Goal: Information Seeking & Learning: Learn about a topic

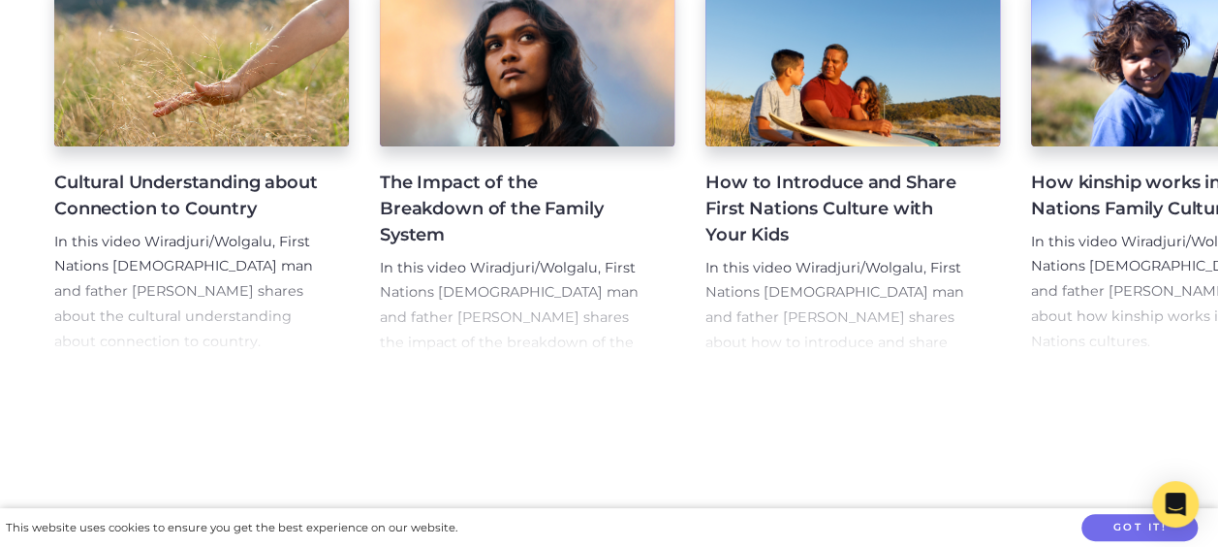
scroll to position [2621, 0]
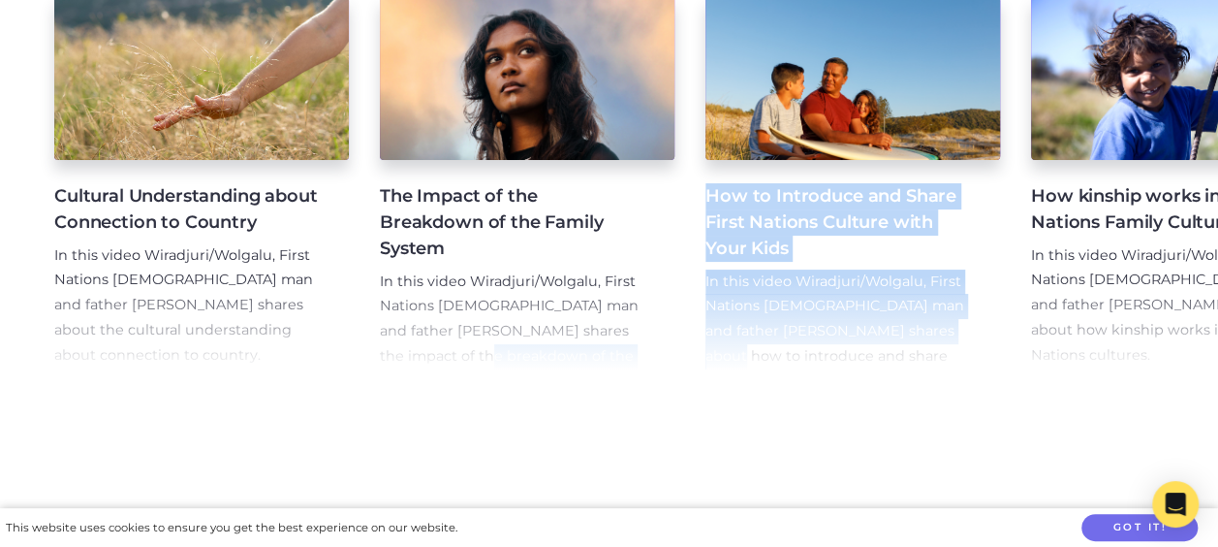
drag, startPoint x: 434, startPoint y: 411, endPoint x: 708, endPoint y: 359, distance: 278.3
click at [708, 359] on div "Cultural Understanding about Connection to Country In this video Wiradjuri/Wolg…" at bounding box center [609, 187] width 1218 height 426
drag, startPoint x: 708, startPoint y: 359, endPoint x: 611, endPoint y: 434, distance: 122.9
click at [611, 434] on section "Latest Videos Cultural Understanding about Connection to Country In this video …" at bounding box center [609, 168] width 1218 height 582
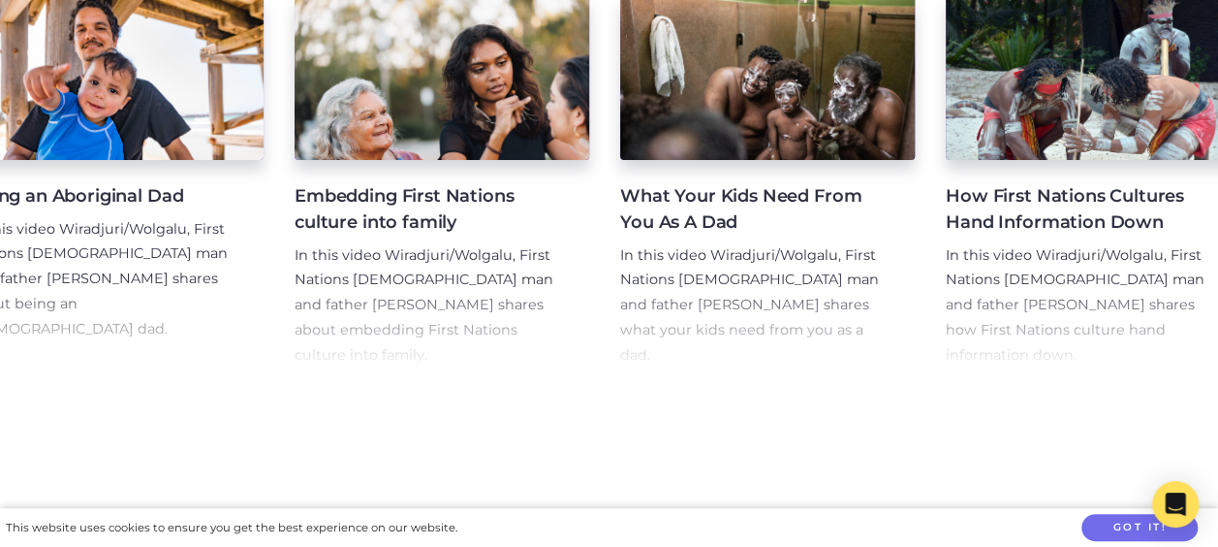
scroll to position [0, 0]
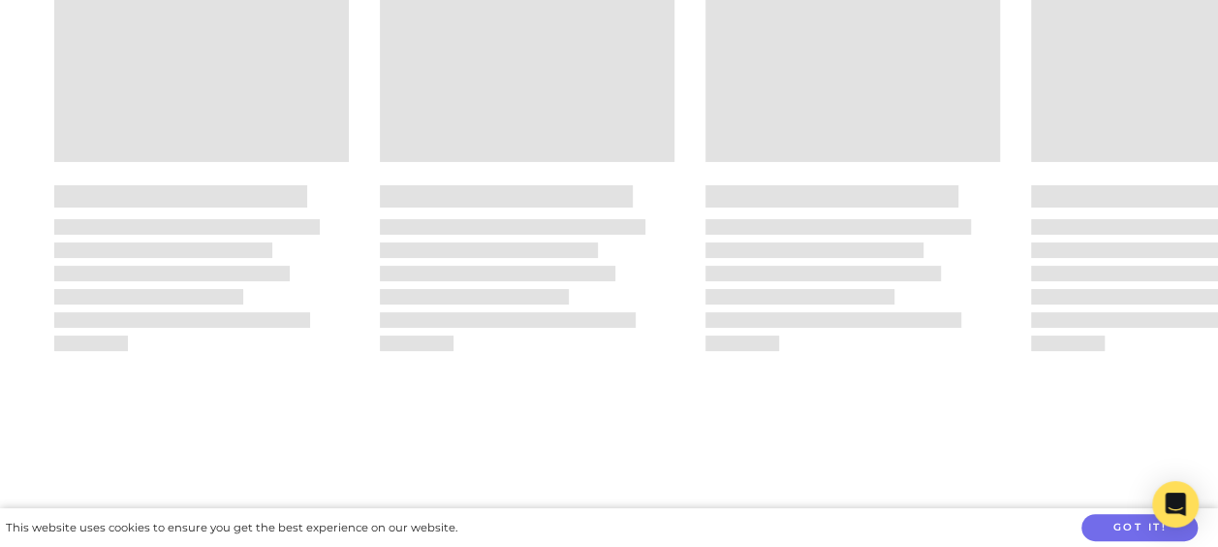
drag, startPoint x: 438, startPoint y: 425, endPoint x: 1236, endPoint y: 394, distance: 798.3
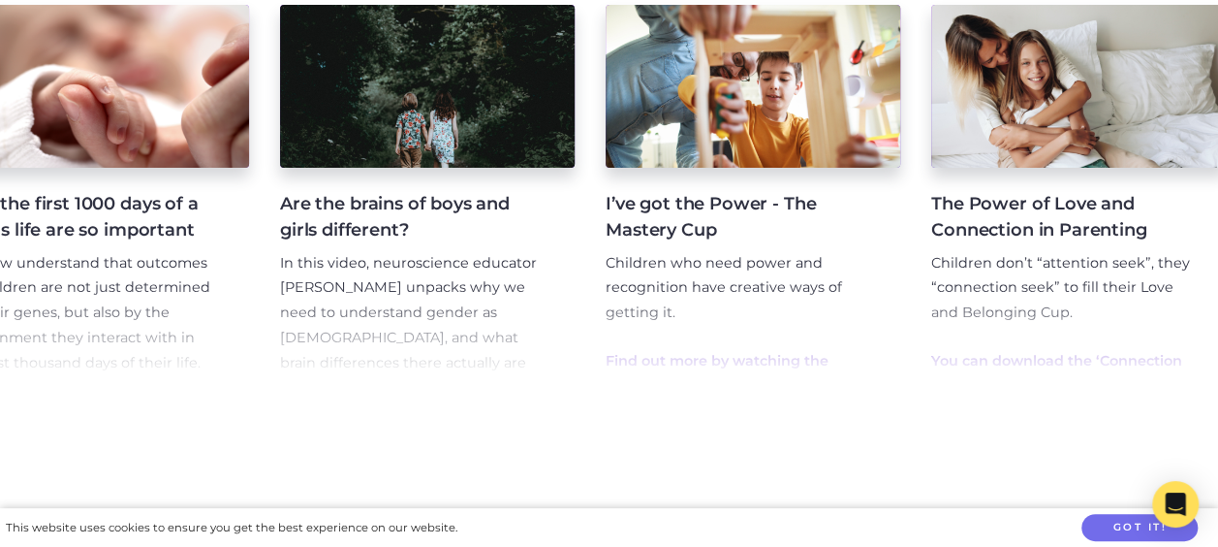
scroll to position [0, 131]
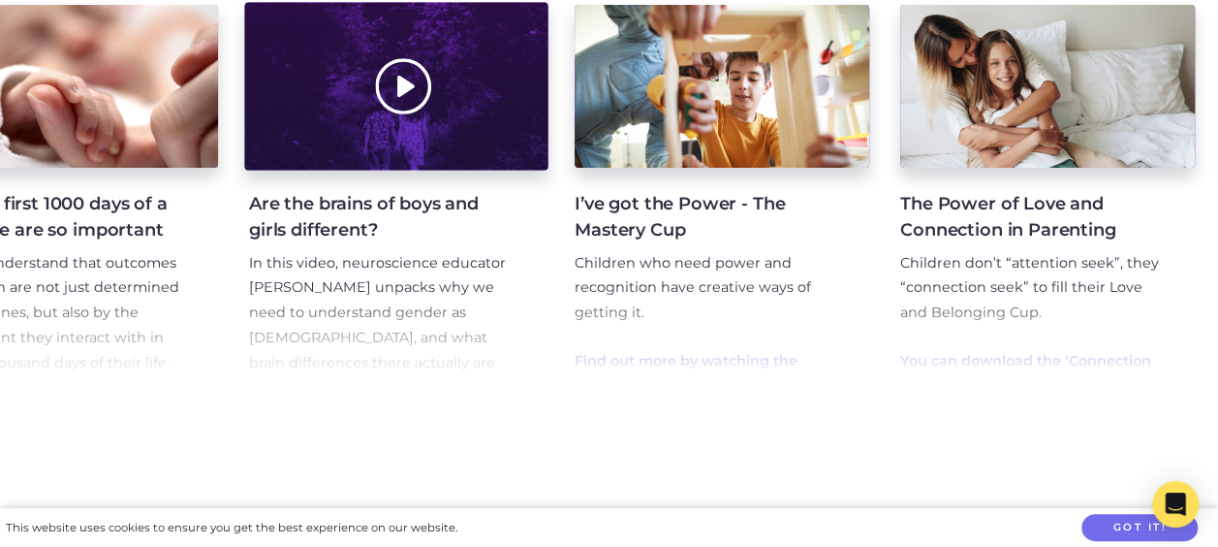
click at [403, 131] on div at bounding box center [395, 86] width 303 height 168
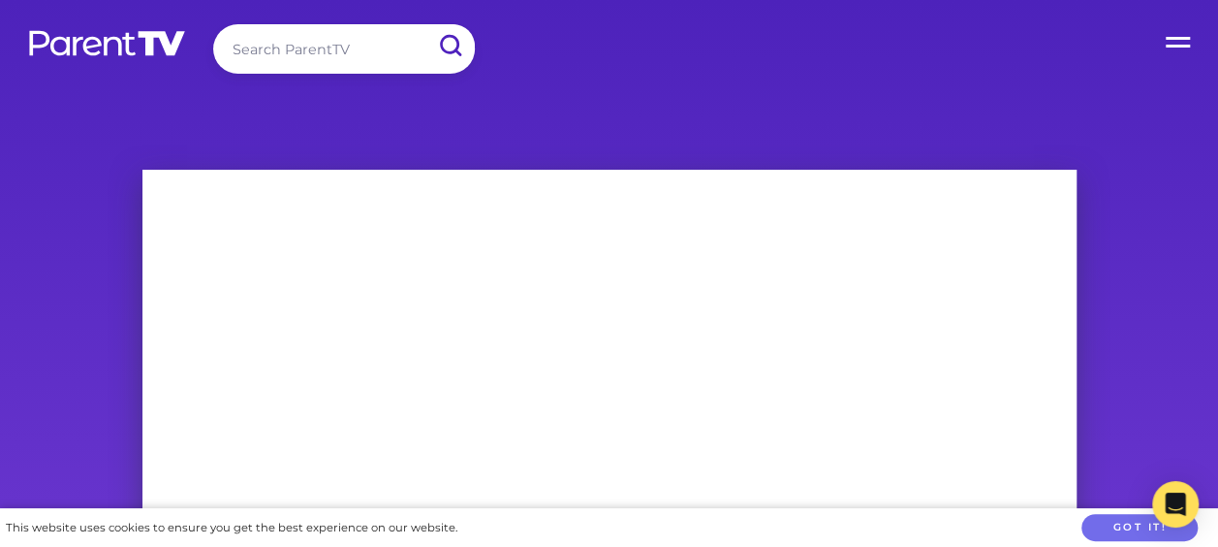
click at [284, 47] on input "search" at bounding box center [344, 48] width 262 height 49
type input "the uniqueness of each child"
click at [425, 24] on input "submit" at bounding box center [450, 46] width 50 height 44
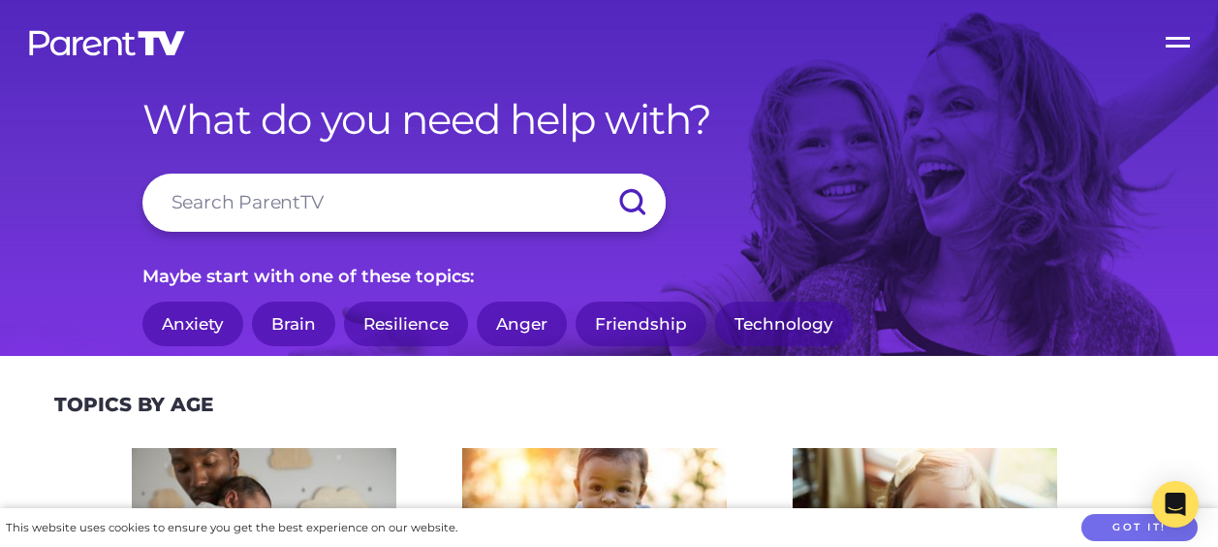
scroll to position [2628, 0]
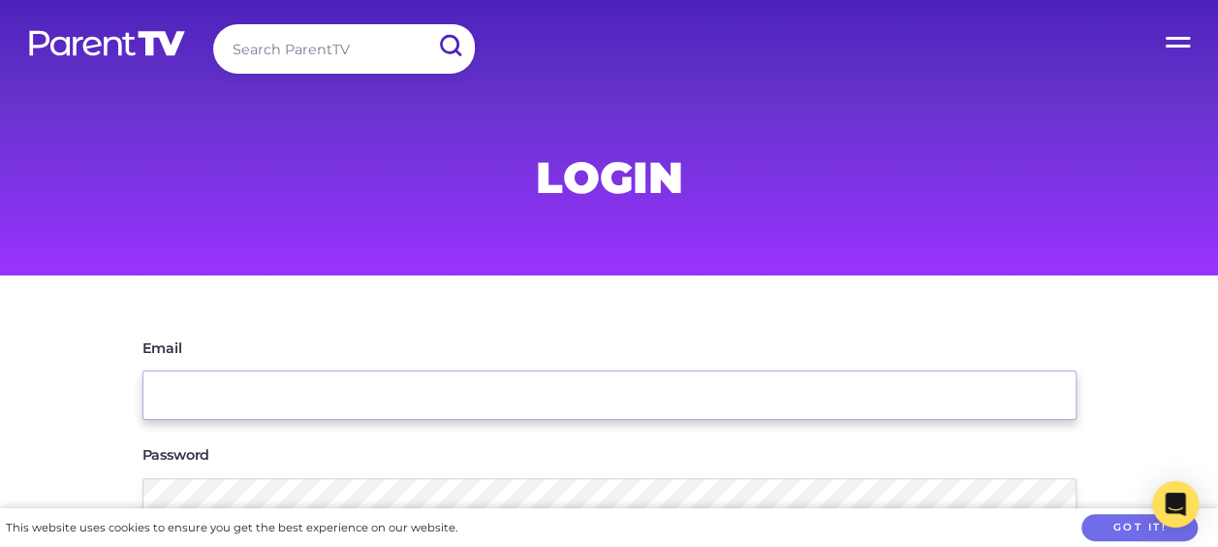
type input "dpric19@eq.edu.au"
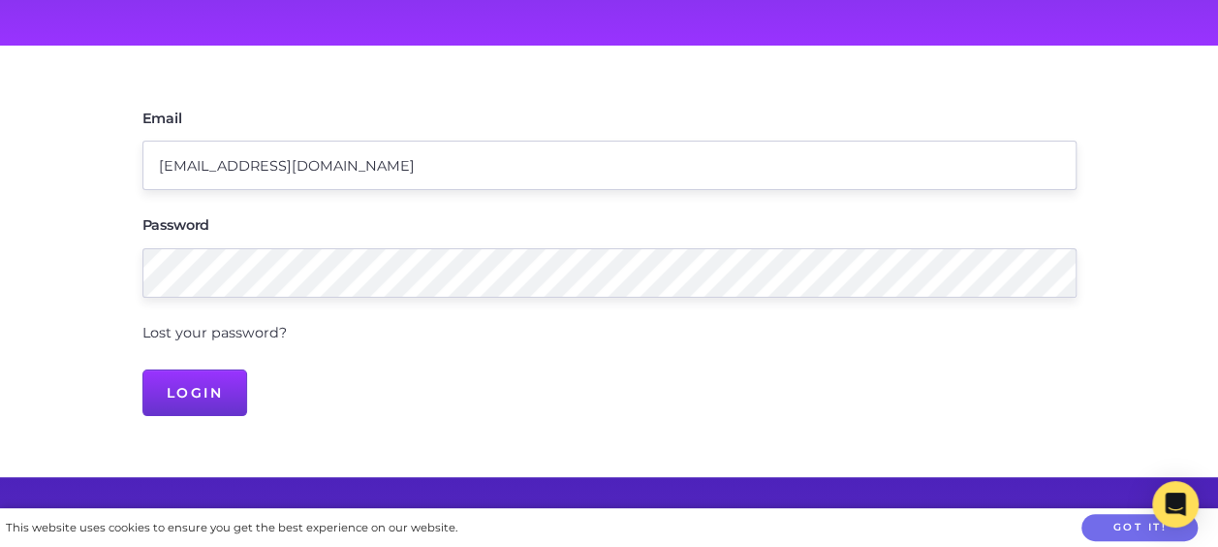
scroll to position [272, 0]
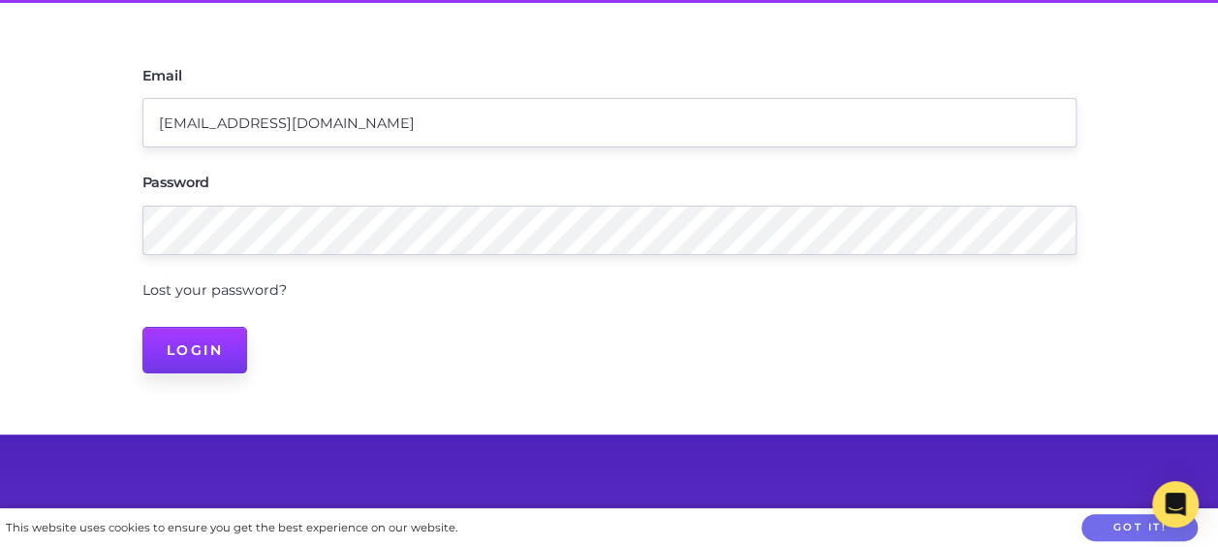
click at [174, 358] on input "Login" at bounding box center [195, 350] width 106 height 47
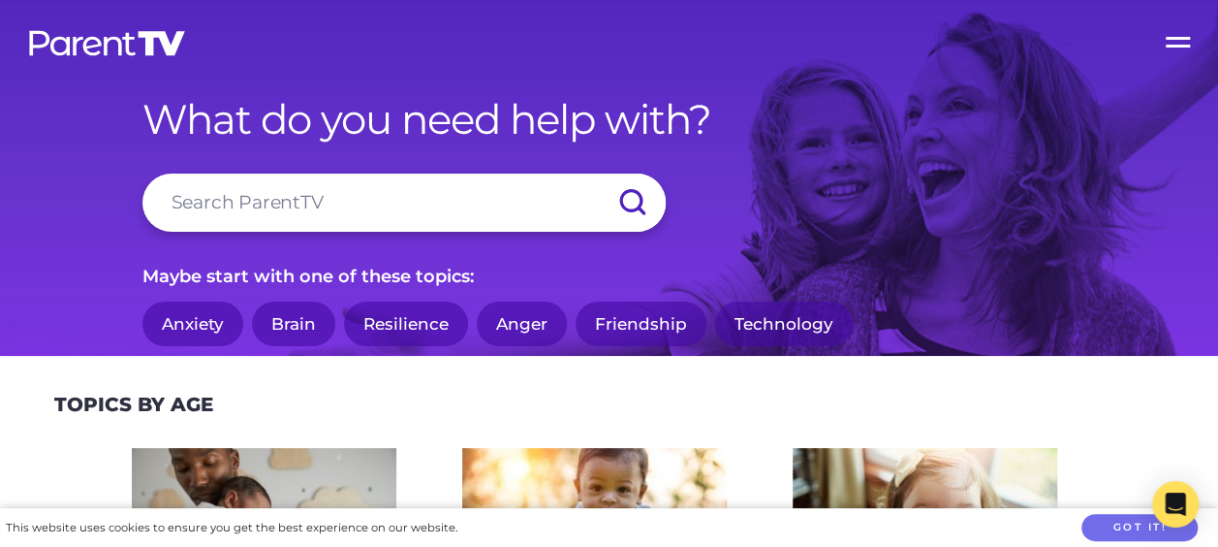
click at [299, 322] on link "Brain" at bounding box center [293, 324] width 83 height 46
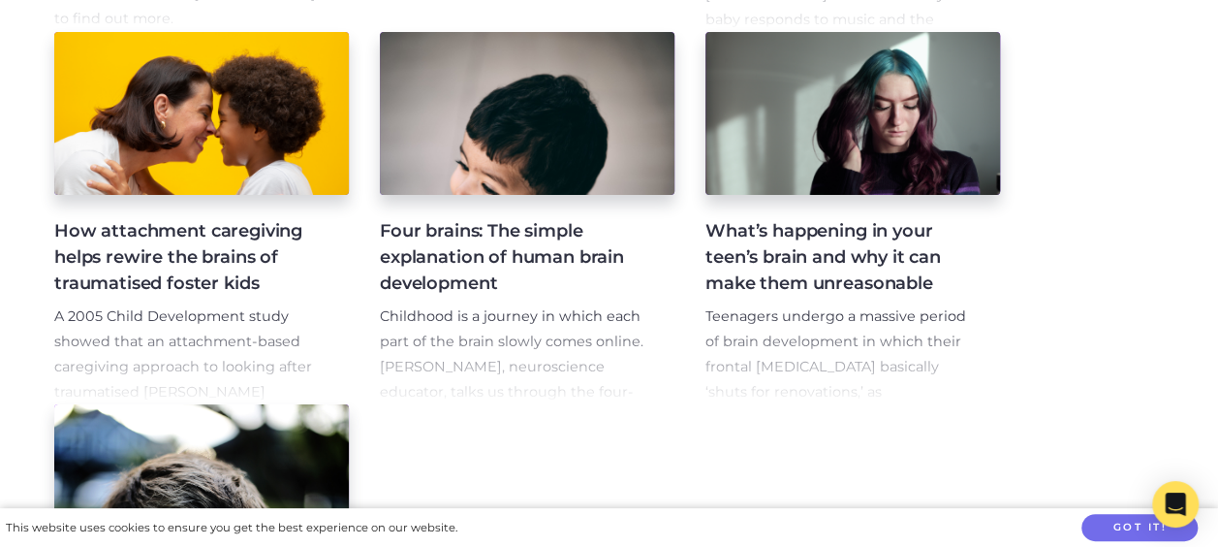
scroll to position [1098, 0]
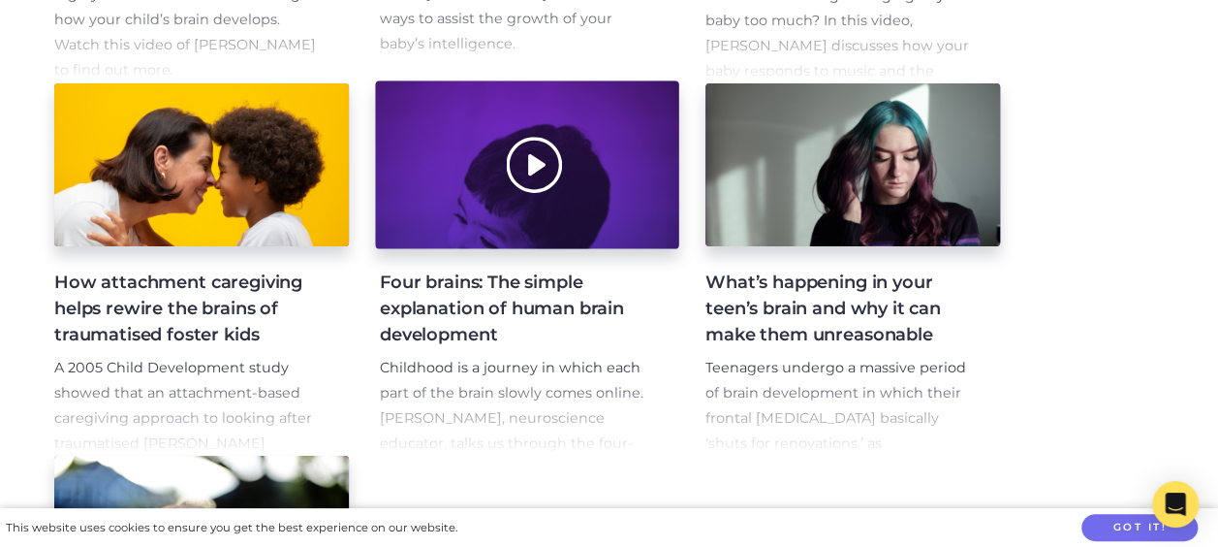
click at [534, 166] on div at bounding box center [526, 165] width 303 height 168
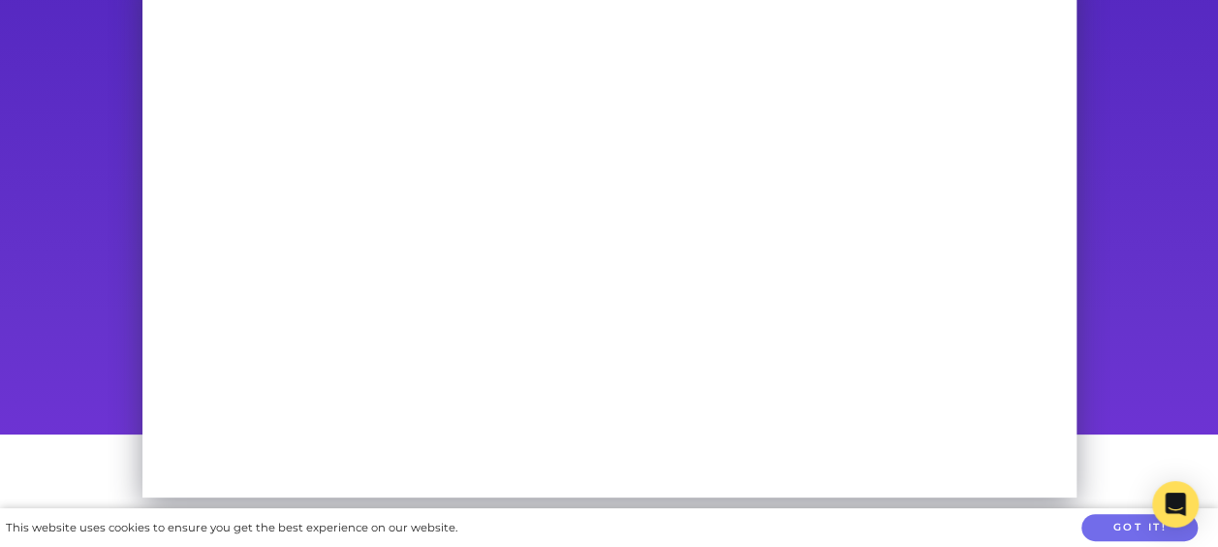
scroll to position [170, 0]
